Goal: Task Accomplishment & Management: Complete application form

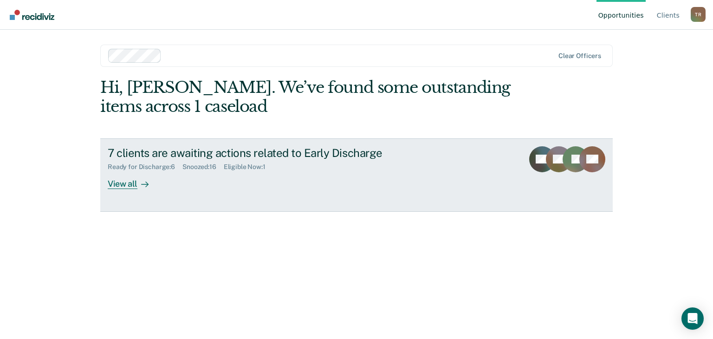
click at [123, 179] on div "View all" at bounding box center [134, 180] width 52 height 18
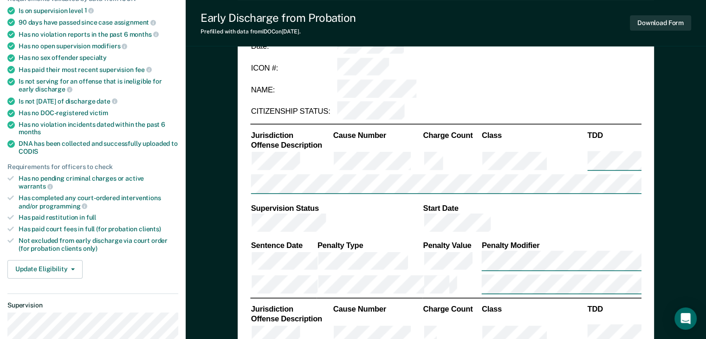
scroll to position [139, 0]
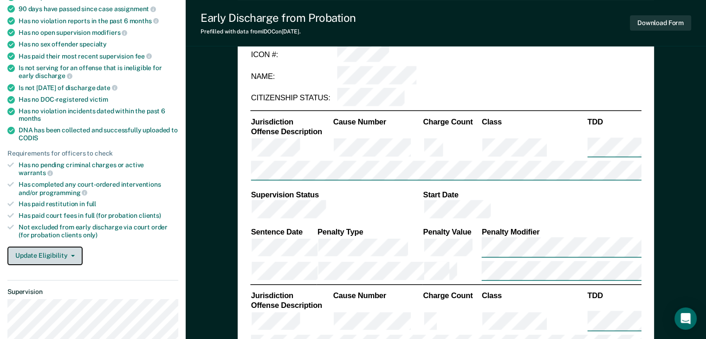
click at [54, 246] on button "Update Eligibility" at bounding box center [44, 255] width 75 height 19
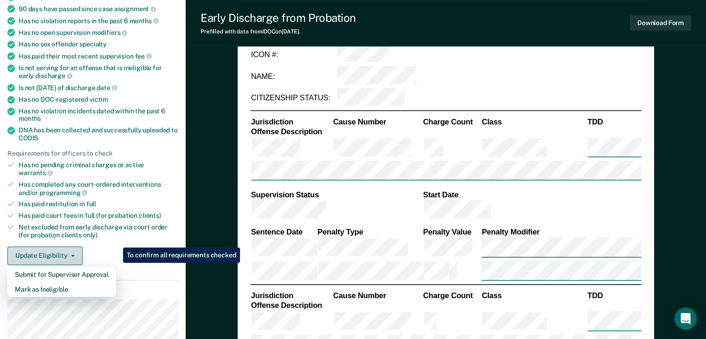
click at [54, 246] on button "Update Eligibility" at bounding box center [44, 255] width 75 height 19
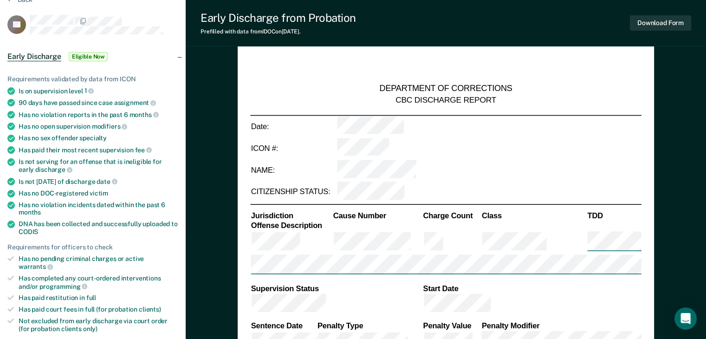
scroll to position [0, 0]
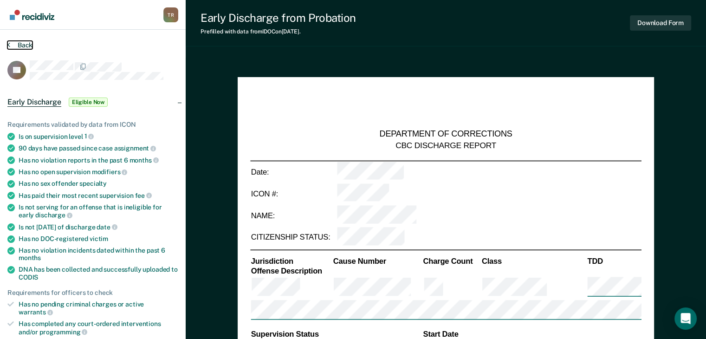
click at [17, 45] on button "Back" at bounding box center [19, 45] width 25 height 8
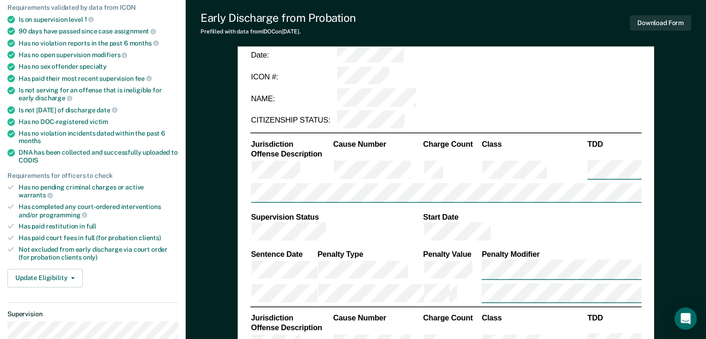
scroll to position [139, 0]
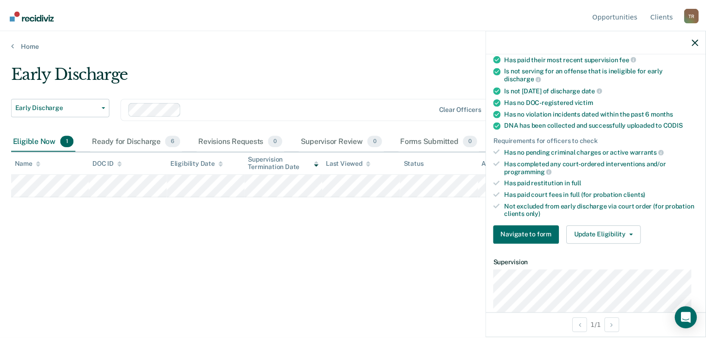
scroll to position [139, 0]
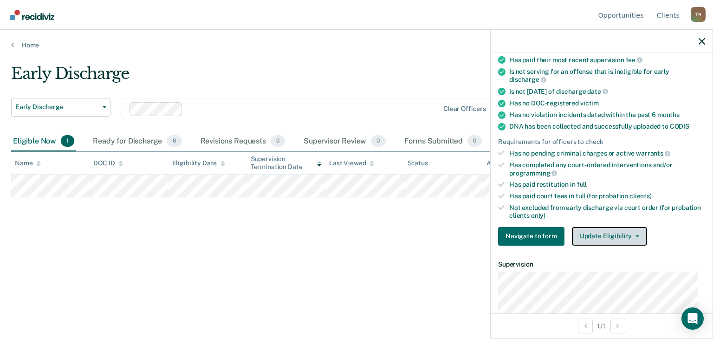
click at [623, 234] on button "Update Eligibility" at bounding box center [609, 236] width 75 height 19
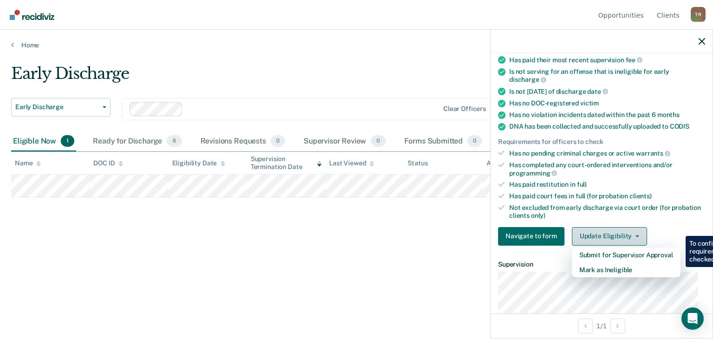
click at [621, 234] on button "Update Eligibility" at bounding box center [609, 236] width 75 height 19
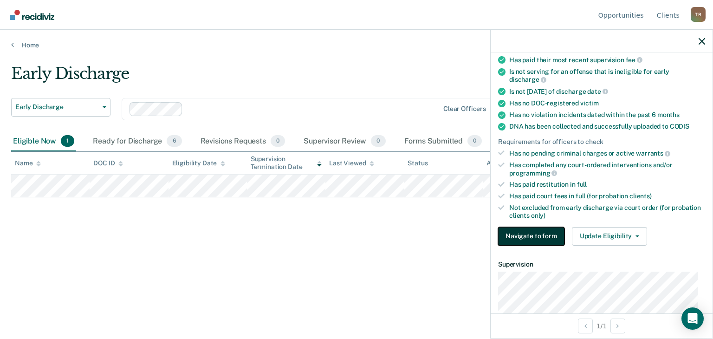
click at [543, 232] on button "Navigate to form" at bounding box center [531, 236] width 66 height 19
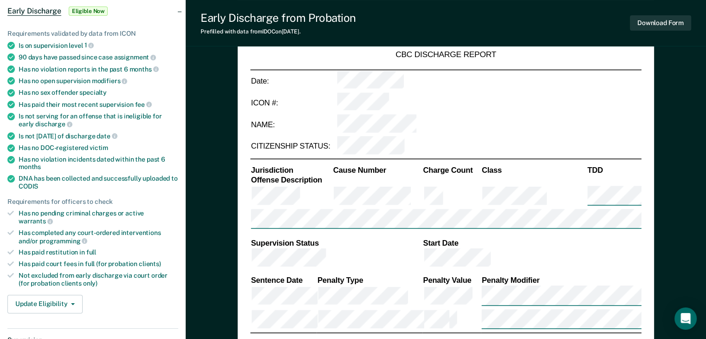
scroll to position [93, 0]
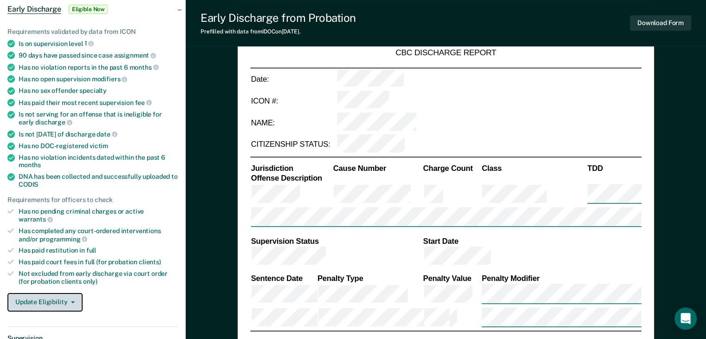
type textarea "x"
click at [76, 293] on button "Update Eligibility" at bounding box center [44, 302] width 75 height 19
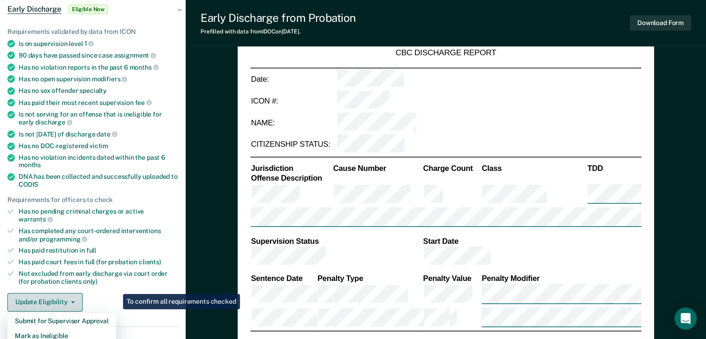
click at [76, 293] on button "Update Eligibility" at bounding box center [44, 302] width 75 height 19
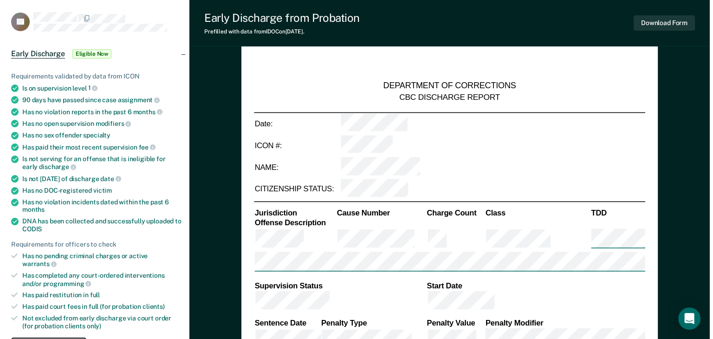
scroll to position [0, 0]
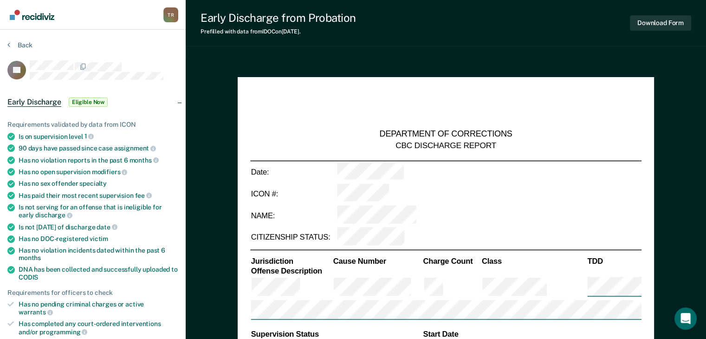
click at [15, 39] on section "Back TL Early Discharge Eligible Now Requirements validated by data from ICON I…" at bounding box center [93, 338] width 186 height 616
click at [18, 45] on button "Back" at bounding box center [19, 45] width 25 height 8
